Goal: Task Accomplishment & Management: Manage account settings

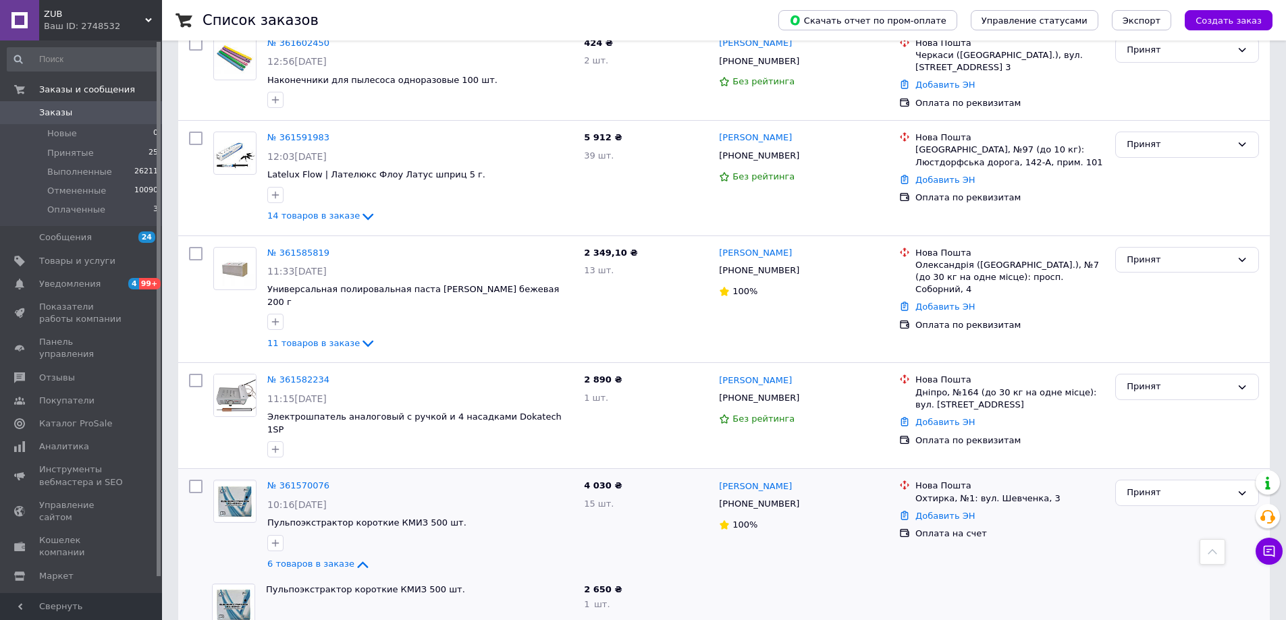
click at [62, 115] on span "Заказы" at bounding box center [55, 113] width 33 height 12
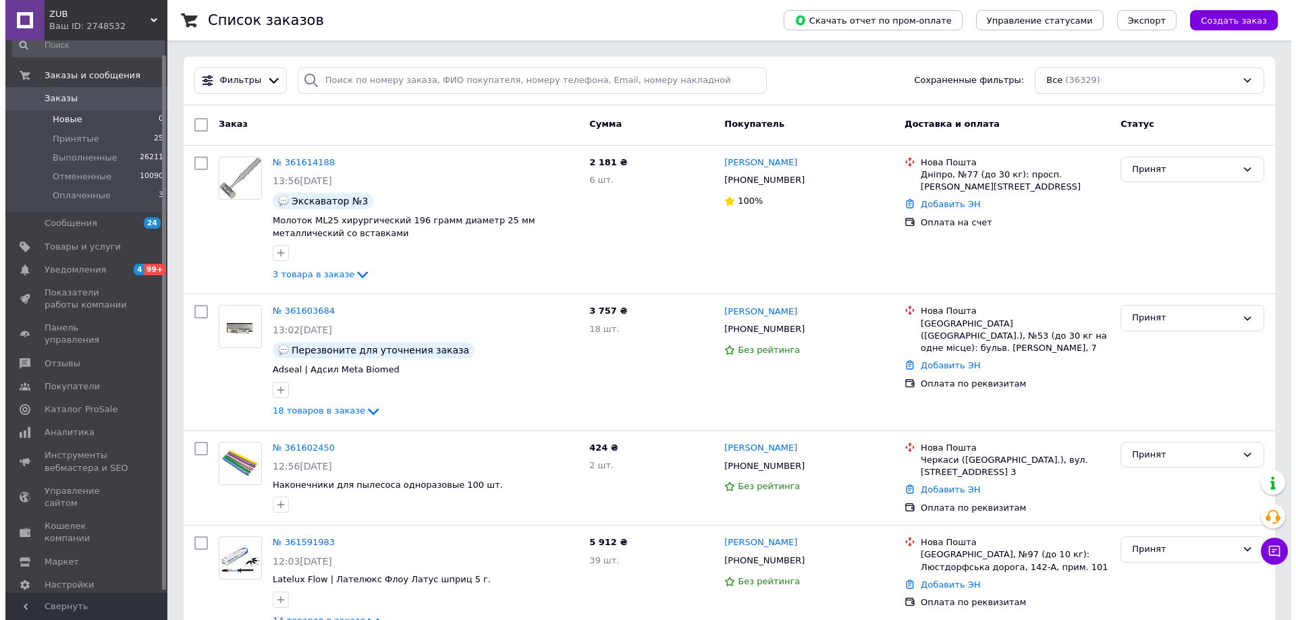
scroll to position [16, 0]
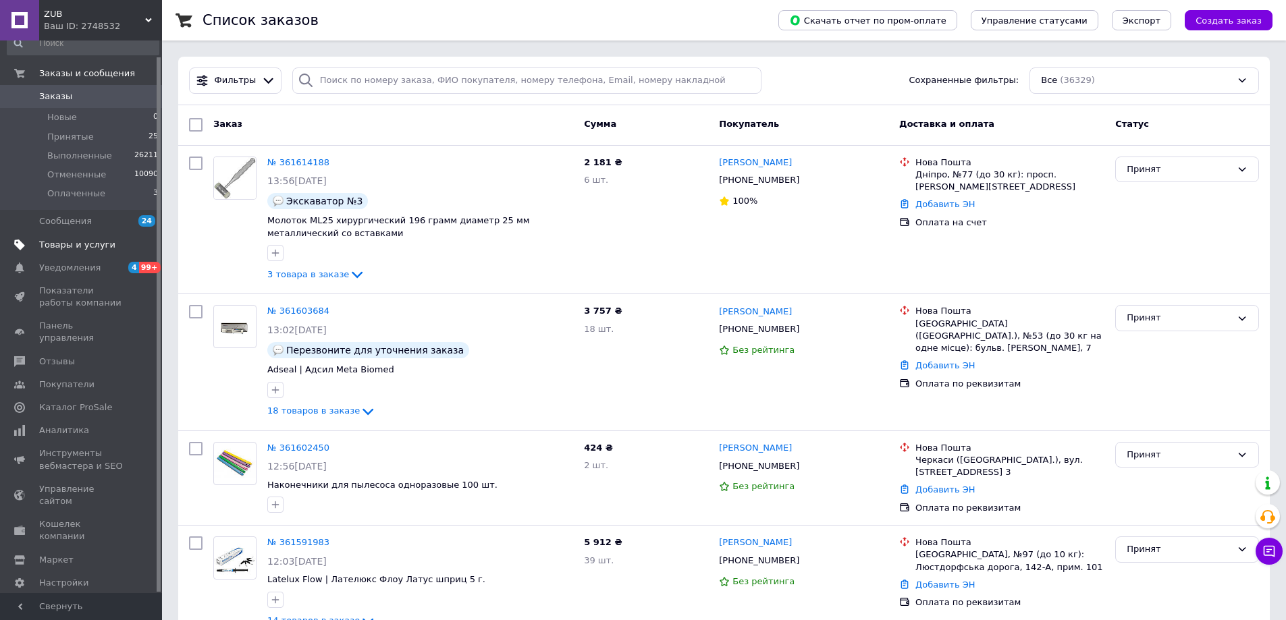
drag, startPoint x: 309, startPoint y: 79, endPoint x: 67, endPoint y: 246, distance: 293.6
click at [67, 246] on span "Товары и услуги" at bounding box center [77, 245] width 76 height 12
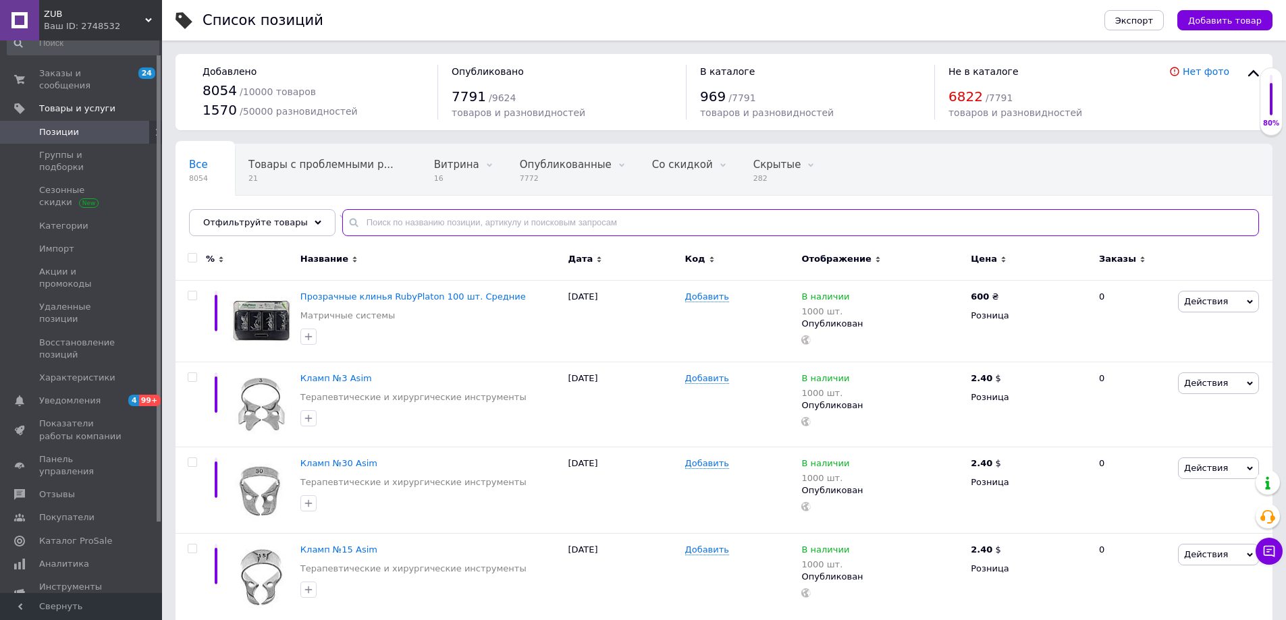
paste input "Очки гелиозащитные Cotisen"
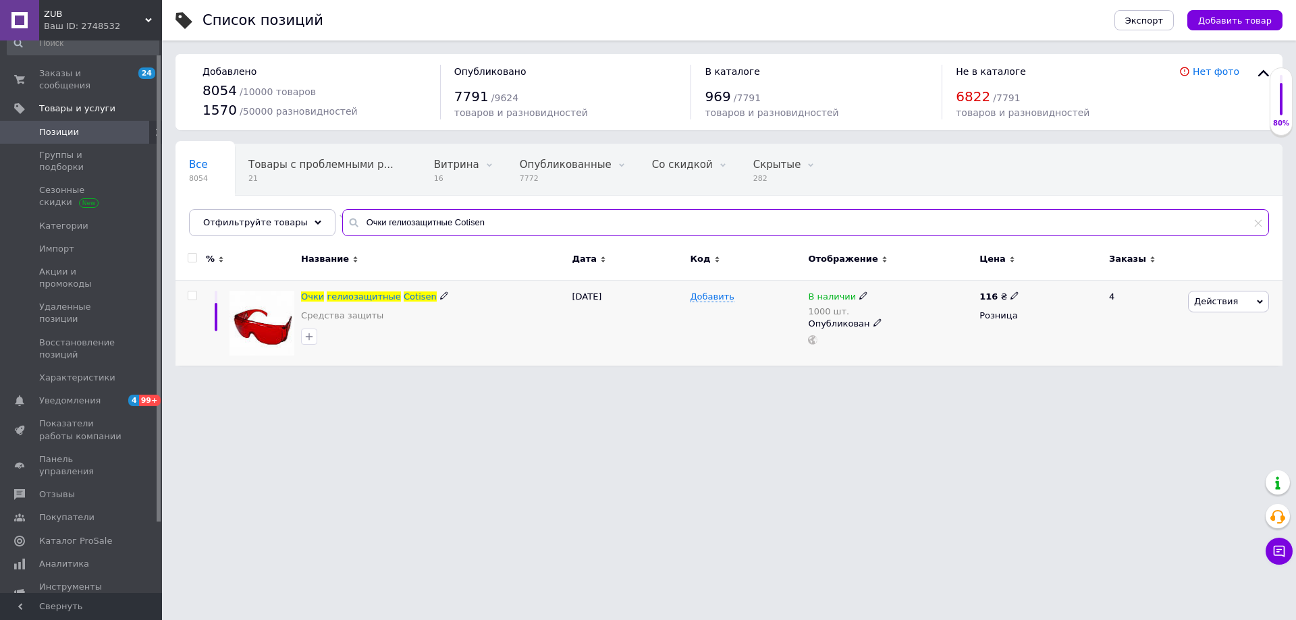
type input "Очки гелиозащитные Cotisen"
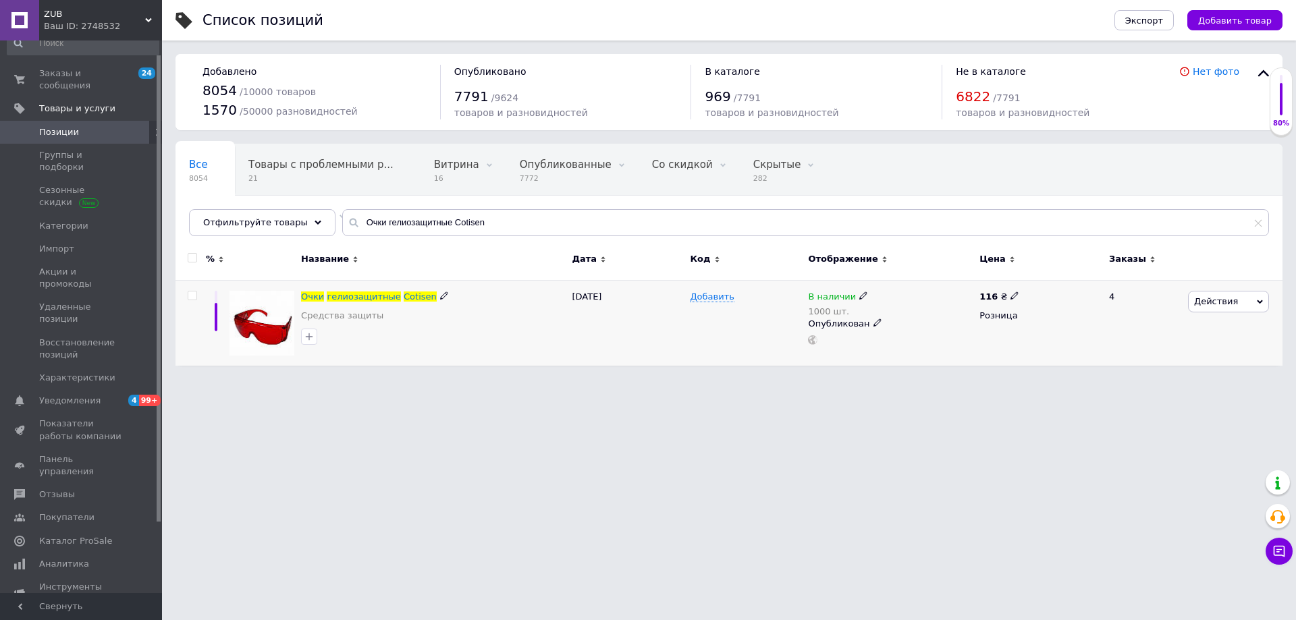
click at [1011, 294] on use at bounding box center [1014, 295] width 7 height 7
drag, startPoint x: 1054, startPoint y: 282, endPoint x: 1027, endPoint y: 280, distance: 27.1
click at [1027, 280] on input "116" at bounding box center [1077, 280] width 103 height 27
type input "139"
